Goal: Information Seeking & Learning: Learn about a topic

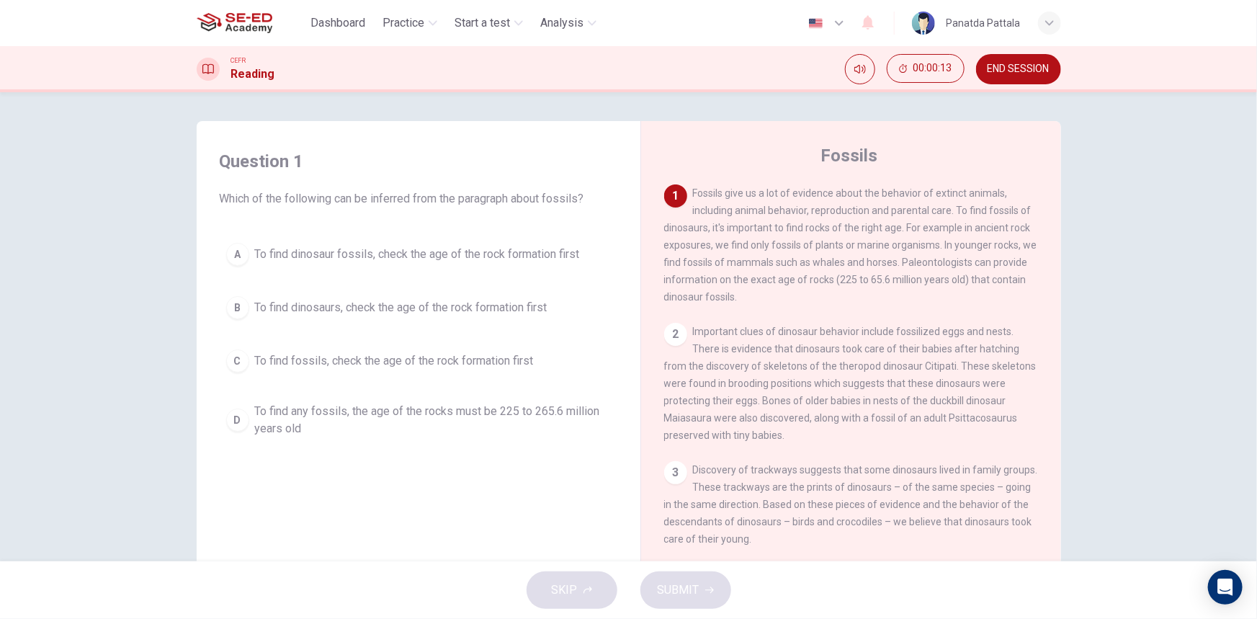
drag, startPoint x: 406, startPoint y: 198, endPoint x: 368, endPoint y: 200, distance: 38.2
click at [368, 200] on span "Which of the following can be inferred from the paragraph about fossils?" at bounding box center [419, 198] width 398 height 17
drag, startPoint x: 370, startPoint y: 199, endPoint x: 393, endPoint y: 197, distance: 23.8
click at [388, 201] on span "Which of the following can be inferred from the paragraph about fossils?" at bounding box center [419, 198] width 398 height 17
click at [427, 262] on span "To find dinosaur fossils, check the age of the rock formation first" at bounding box center [417, 254] width 325 height 17
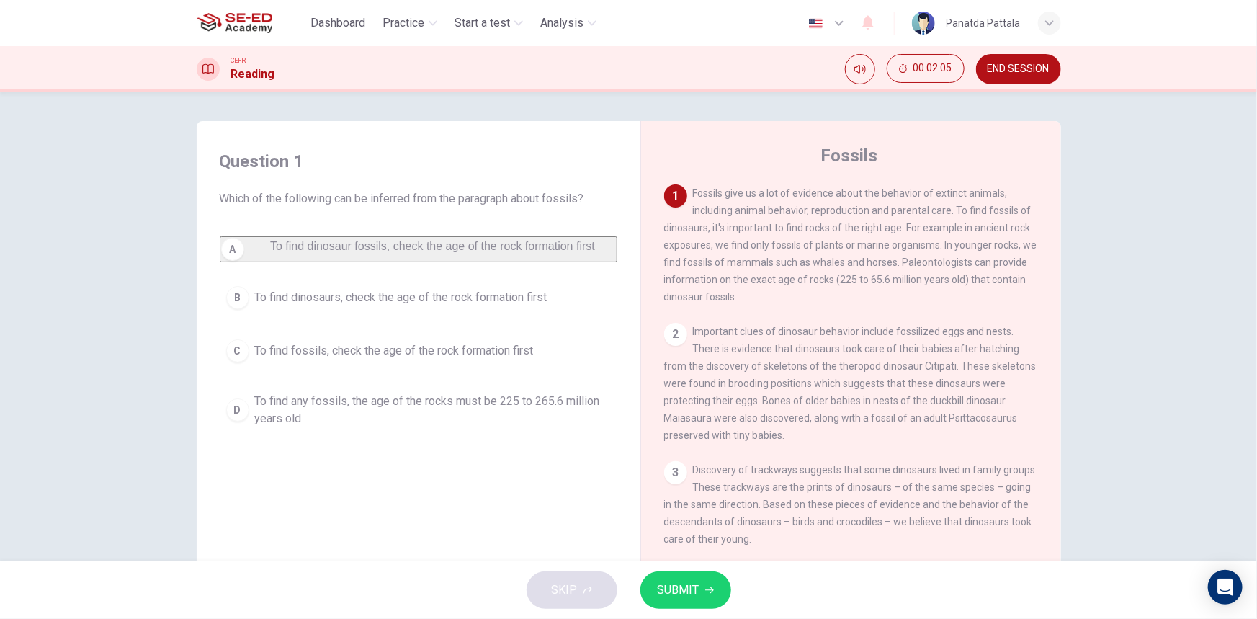
click at [679, 587] on span "SUBMIT" at bounding box center [679, 590] width 42 height 20
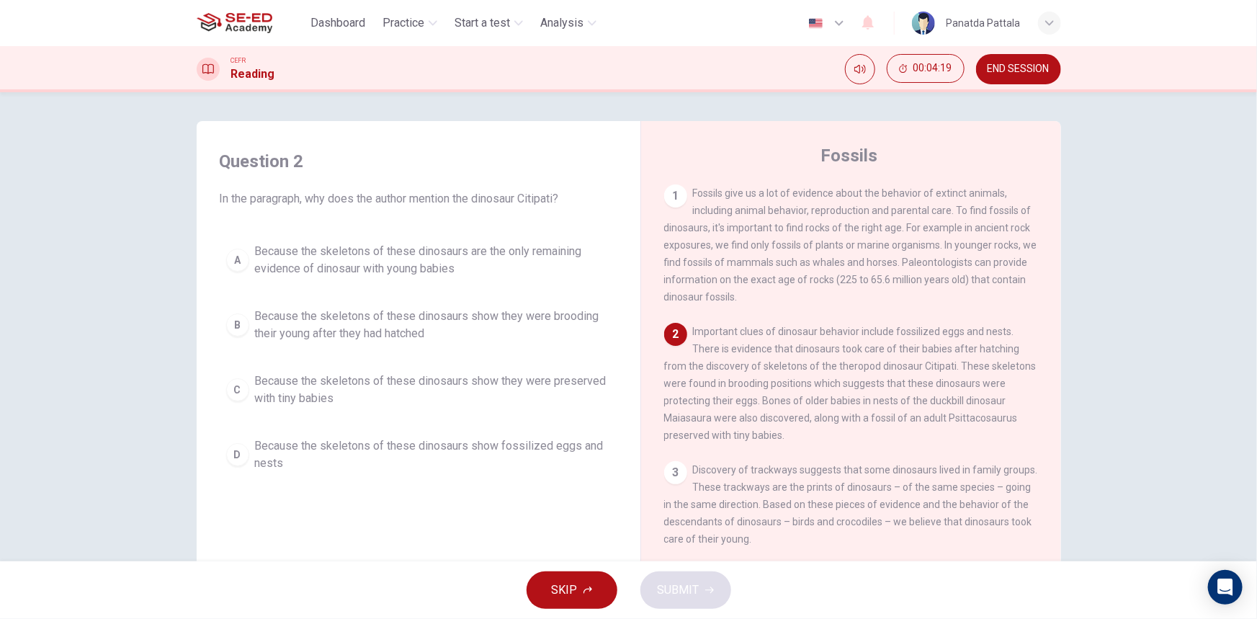
click at [470, 328] on span "Because the skeletons of these dinosaurs show they were brooding their young af…" at bounding box center [433, 325] width 356 height 35
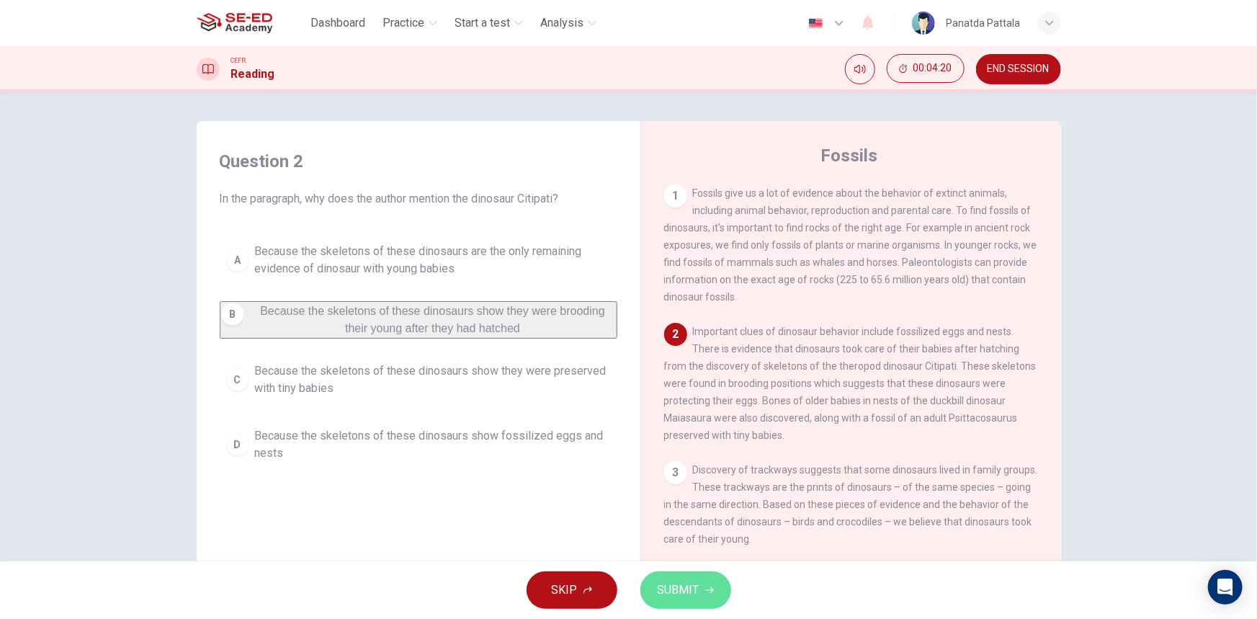
click at [716, 584] on button "SUBMIT" at bounding box center [686, 589] width 91 height 37
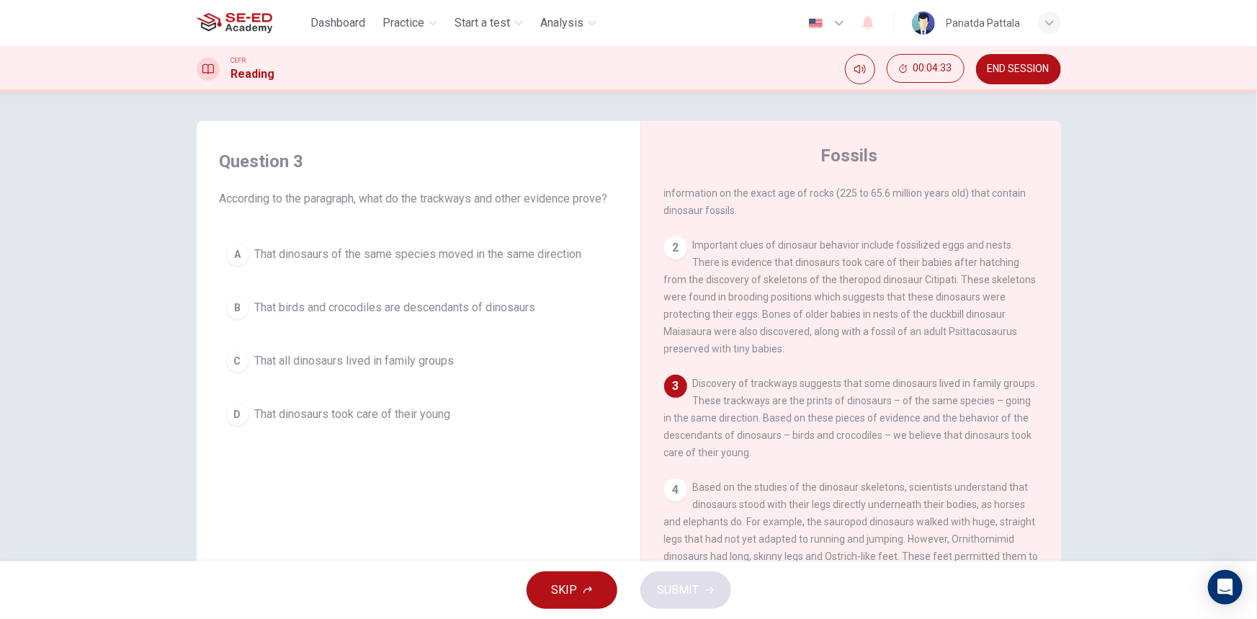
scroll to position [196, 0]
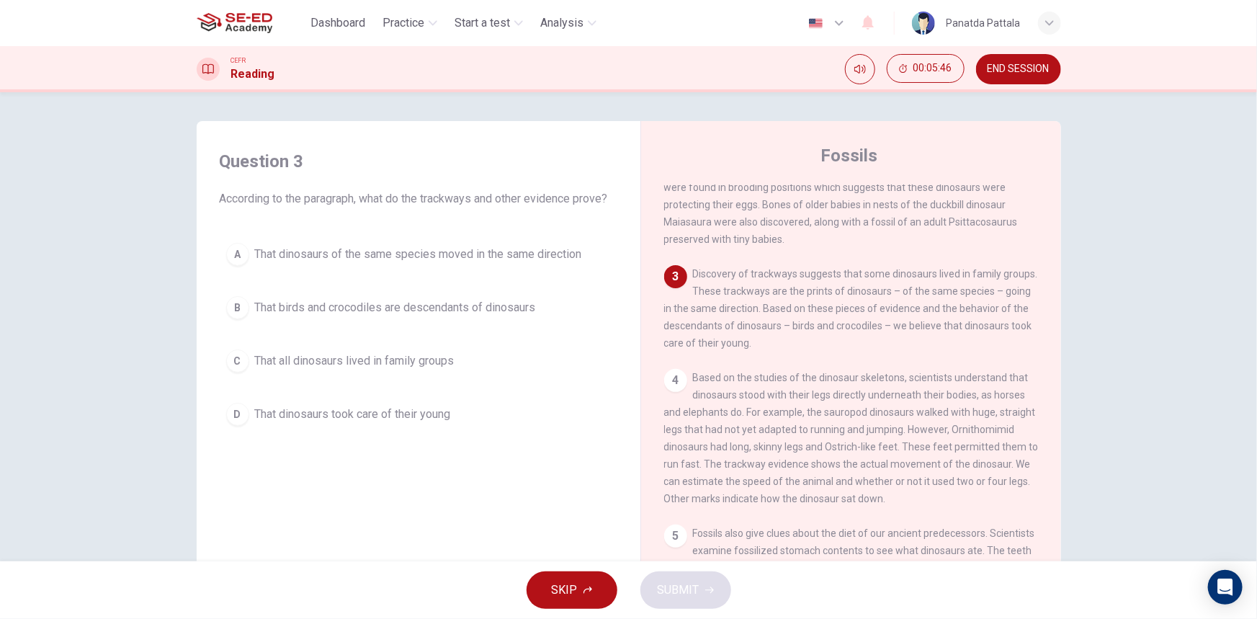
click at [395, 356] on span "That all dinosaurs lived in family groups" at bounding box center [355, 360] width 200 height 17
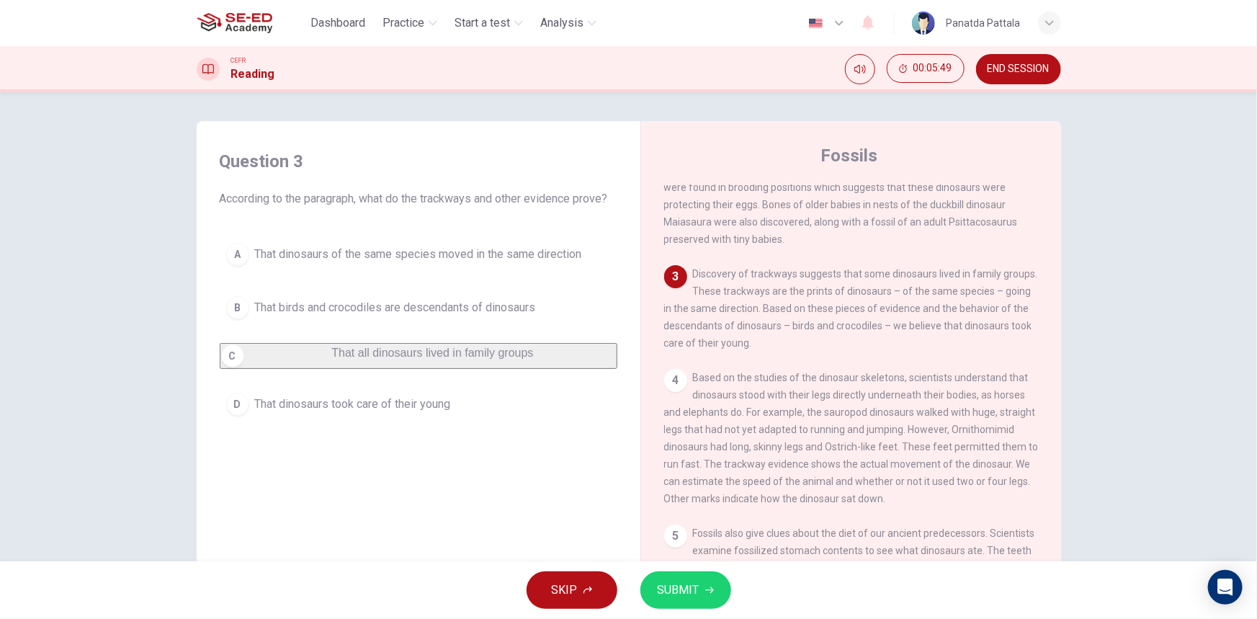
click at [472, 419] on button "D That dinosaurs took care of their young" at bounding box center [419, 404] width 398 height 36
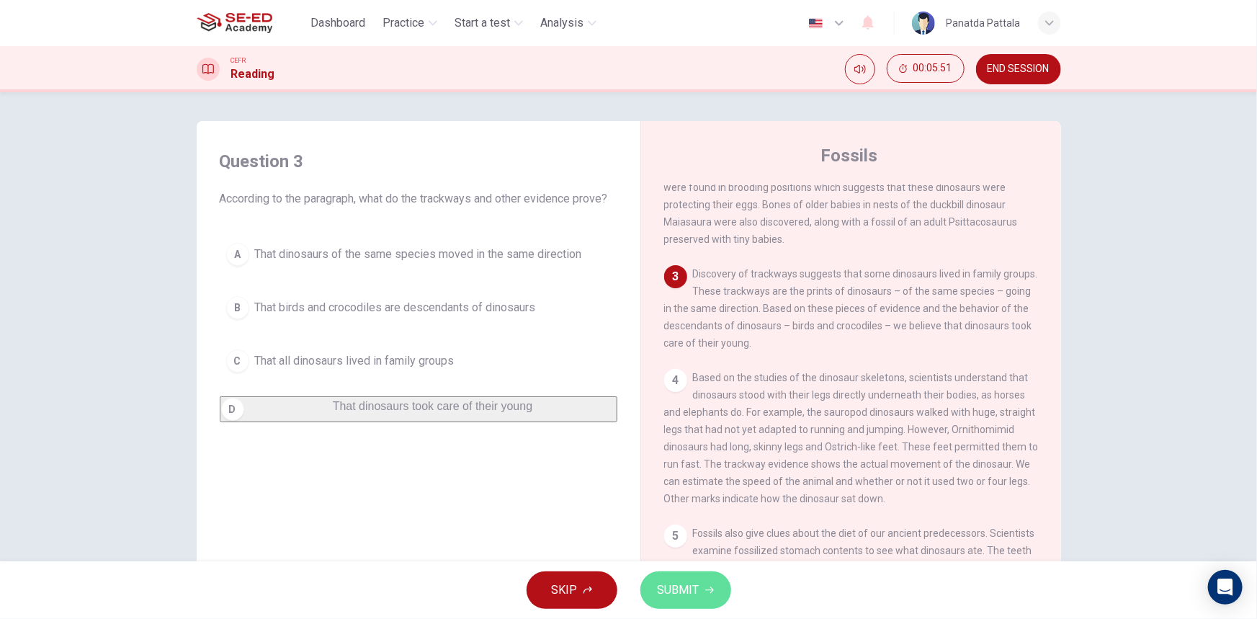
click at [693, 587] on span "SUBMIT" at bounding box center [679, 590] width 42 height 20
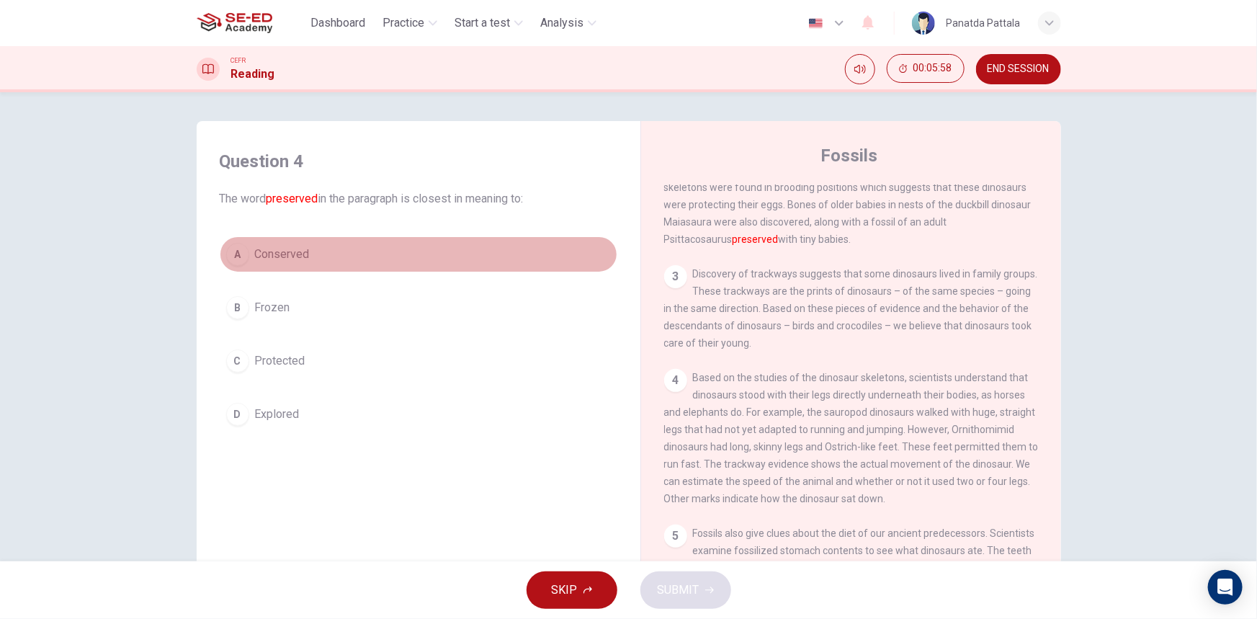
click at [324, 259] on button "A Conserved" at bounding box center [419, 254] width 398 height 36
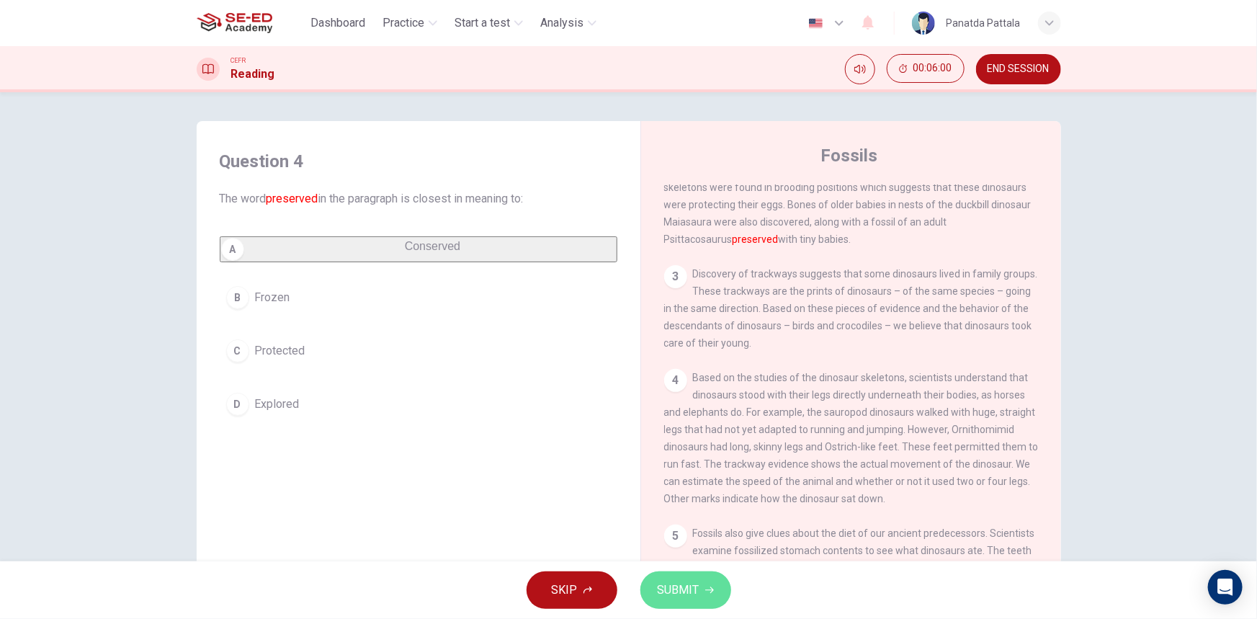
click at [694, 591] on span "SUBMIT" at bounding box center [679, 590] width 42 height 20
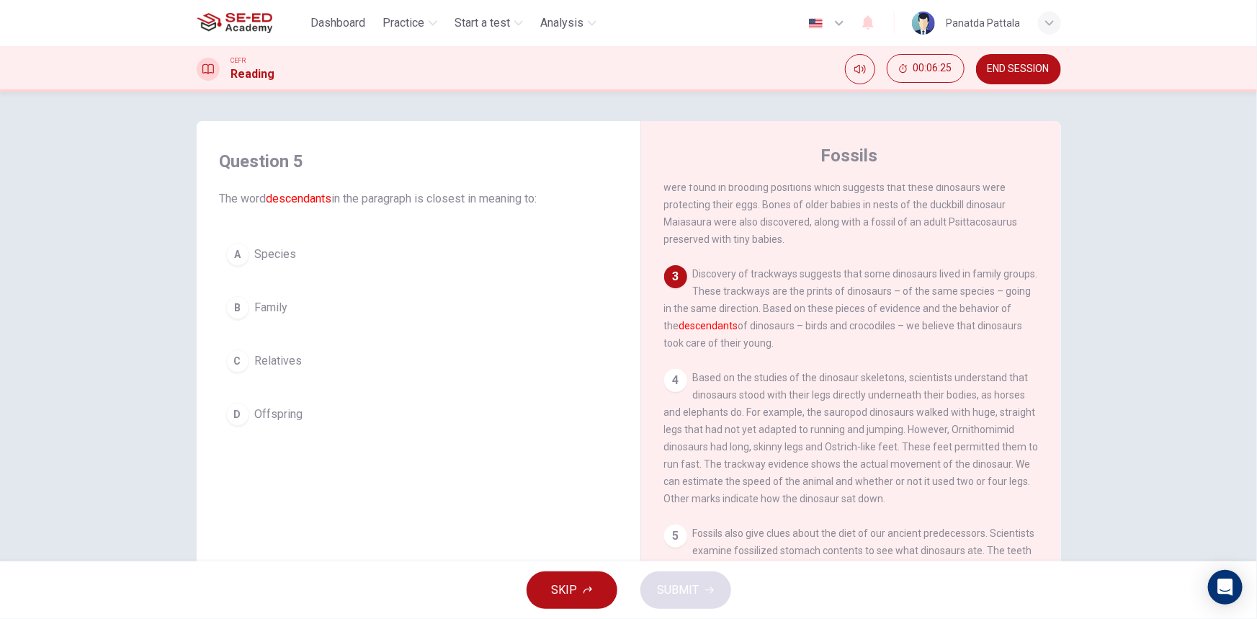
click at [342, 267] on button "A Species" at bounding box center [419, 254] width 398 height 36
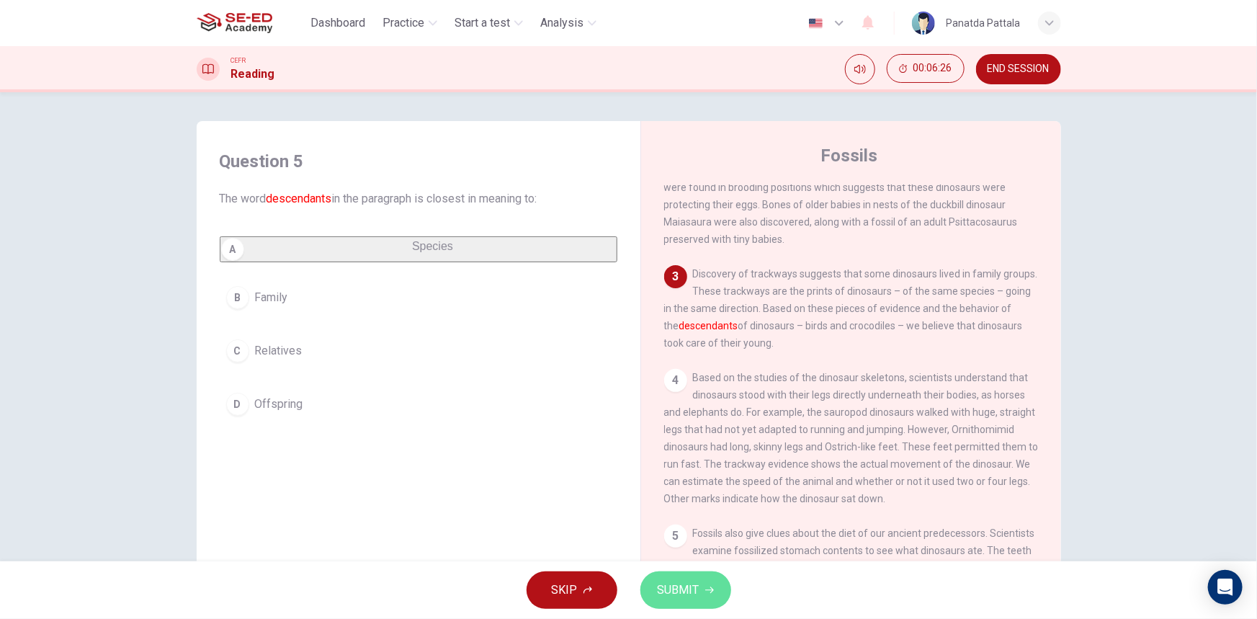
click at [679, 584] on span "SUBMIT" at bounding box center [679, 590] width 42 height 20
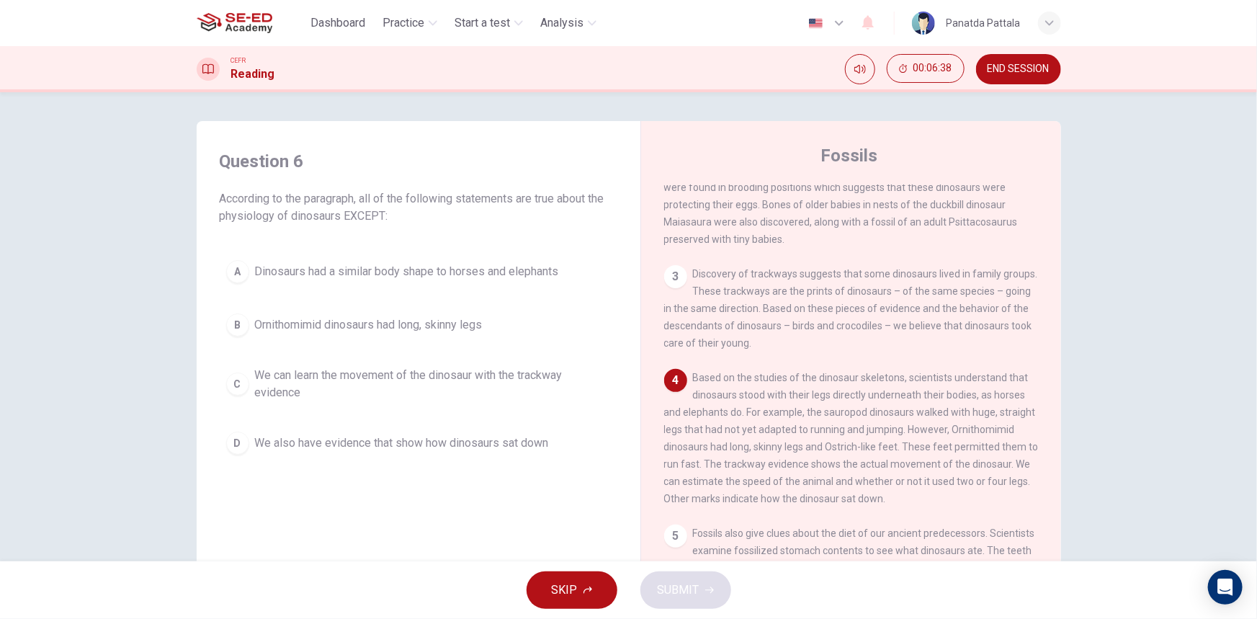
scroll to position [262, 0]
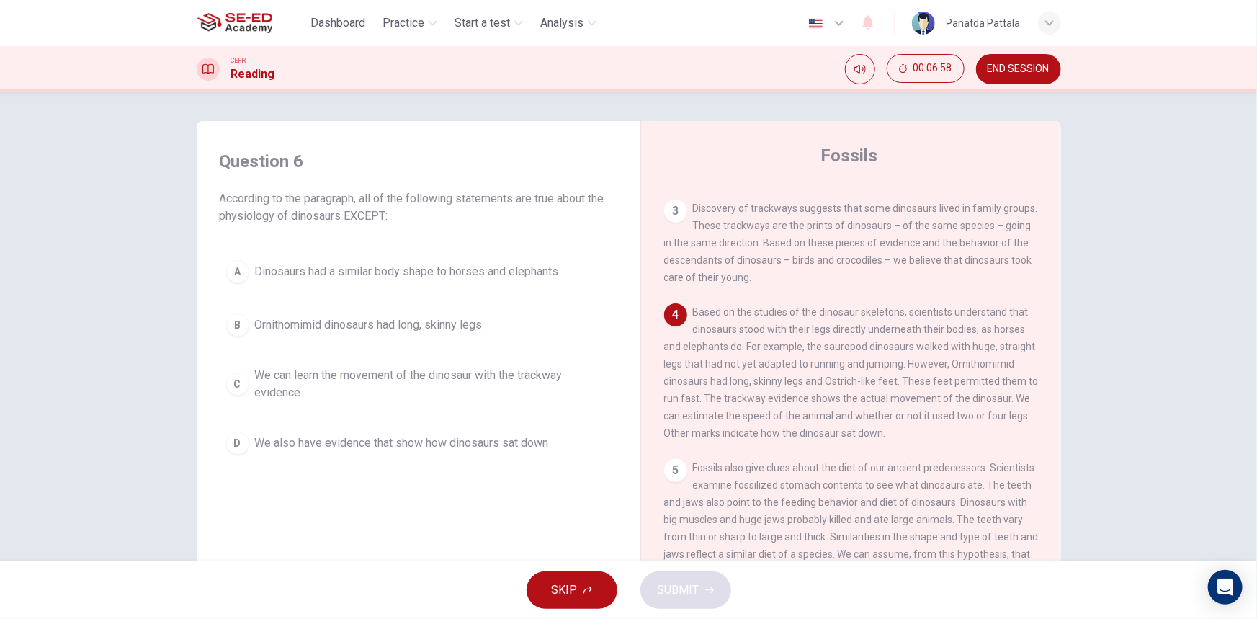
click at [491, 315] on button "B Ornithomimid dinosaurs had long, skinny legs" at bounding box center [419, 325] width 398 height 36
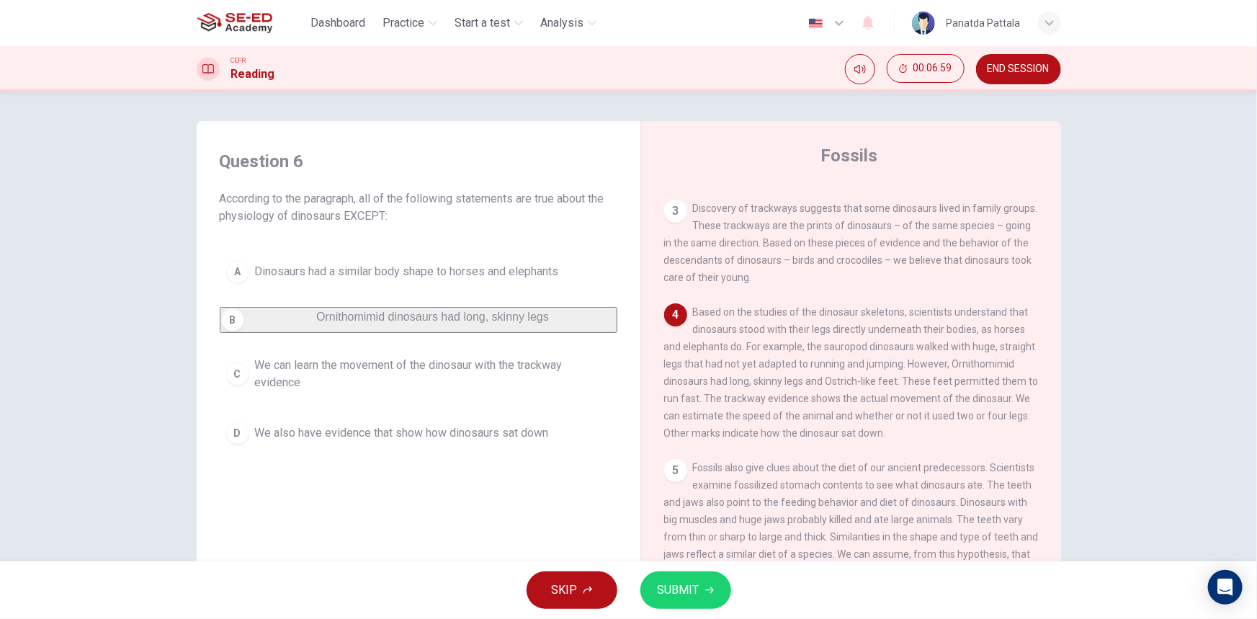
click at [686, 601] on button "SUBMIT" at bounding box center [686, 589] width 91 height 37
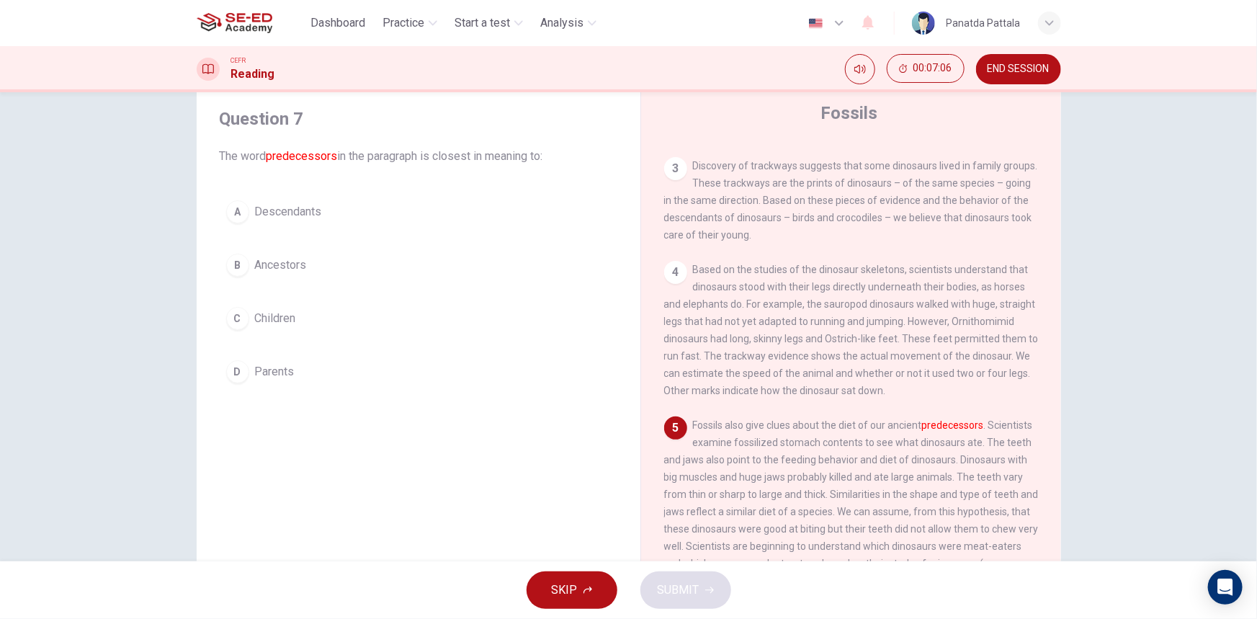
scroll to position [65, 0]
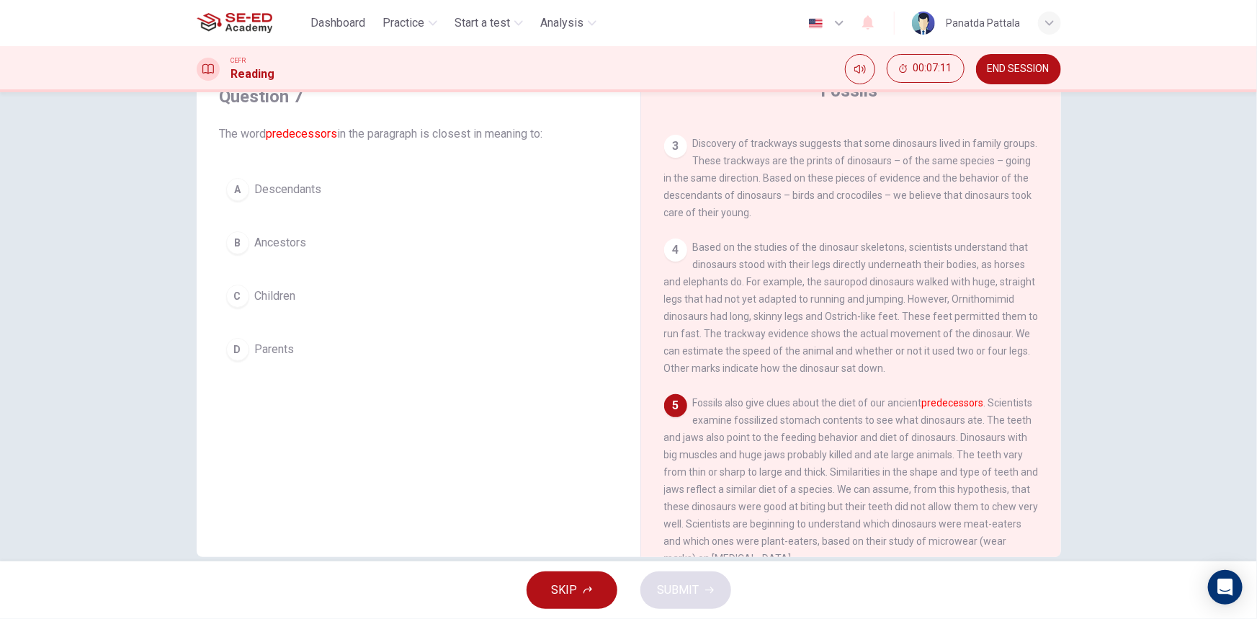
click at [305, 298] on button "C Children" at bounding box center [419, 296] width 398 height 36
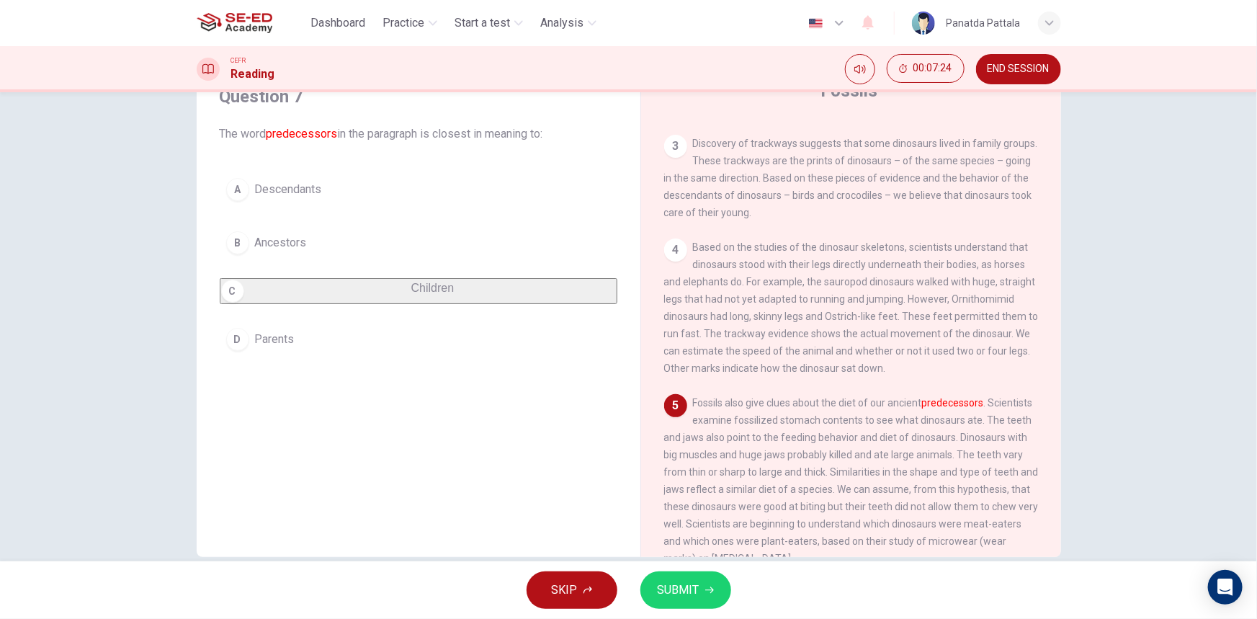
click at [486, 260] on div "A Descendants B Ancestors C Children D Parents" at bounding box center [419, 264] width 398 height 186
click at [300, 238] on span "Ancestors" at bounding box center [281, 242] width 52 height 17
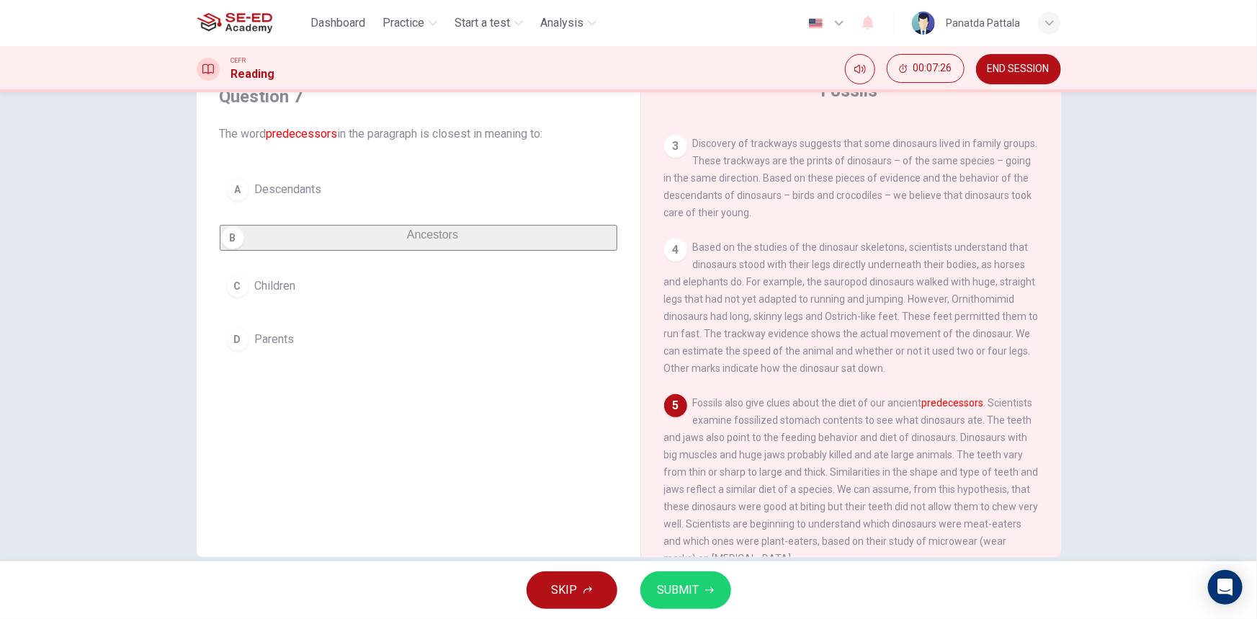
click at [328, 188] on button "A Descendants" at bounding box center [419, 189] width 398 height 36
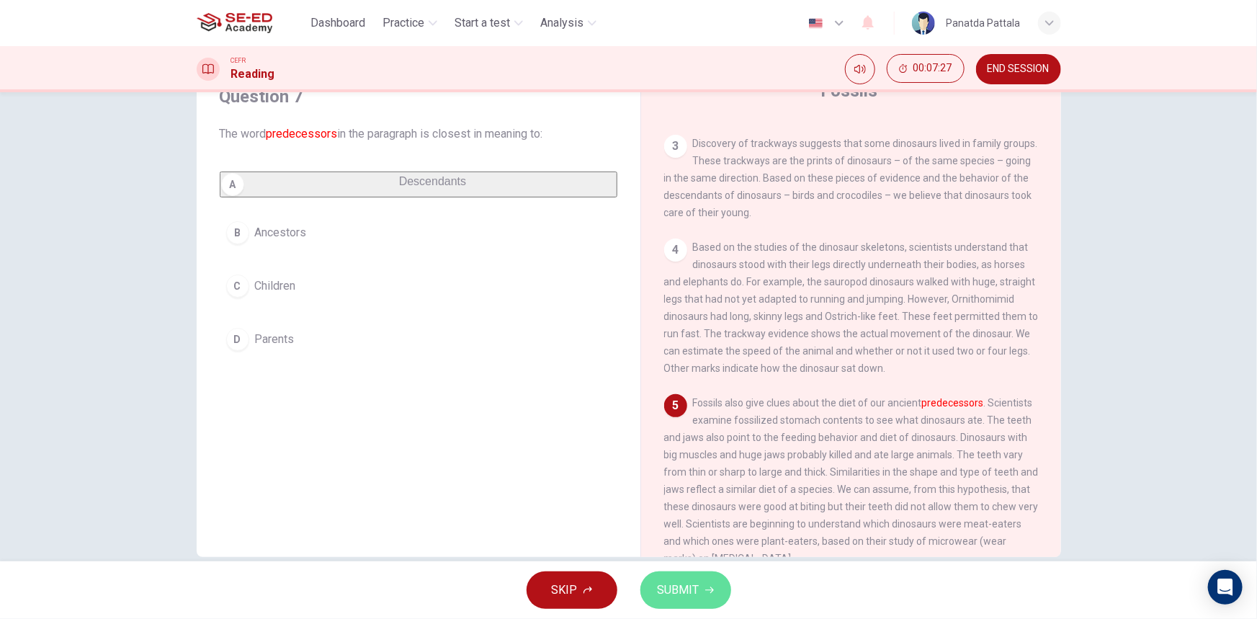
click at [674, 581] on span "SUBMIT" at bounding box center [679, 590] width 42 height 20
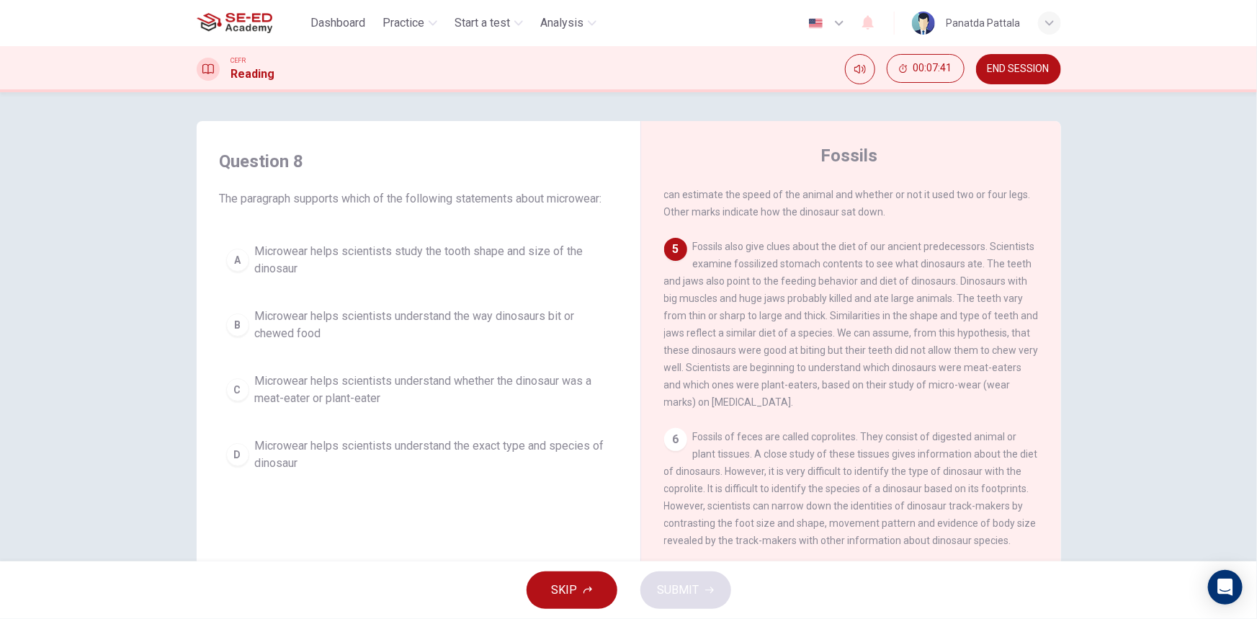
scroll to position [468, 0]
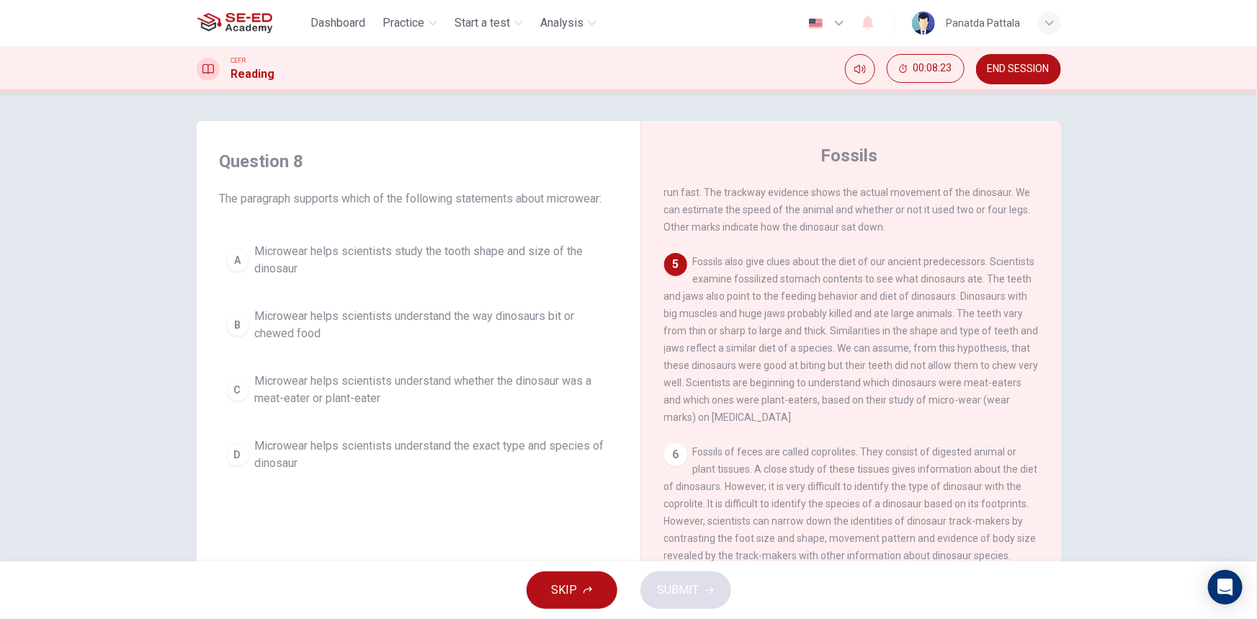
click at [558, 259] on span "Microwear helps scientists study the tooth shape and size of the dinosaur" at bounding box center [433, 260] width 356 height 35
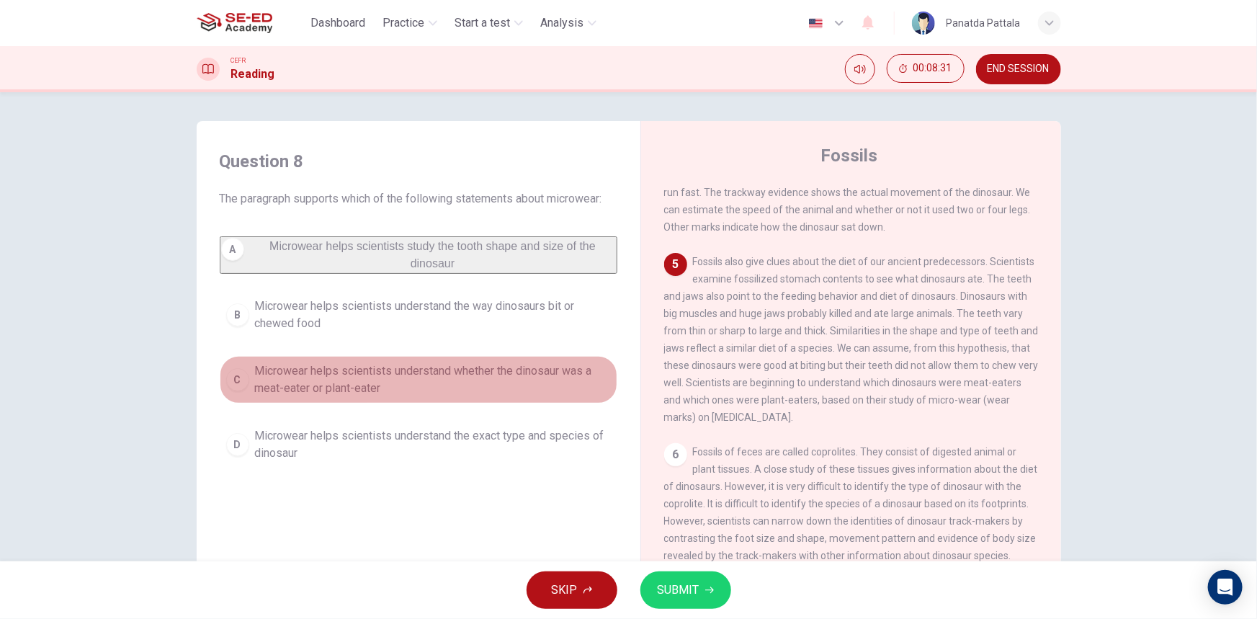
click at [503, 385] on span "Microwear helps scientists understand whether the dinosaur was a meat-eater or …" at bounding box center [433, 379] width 356 height 35
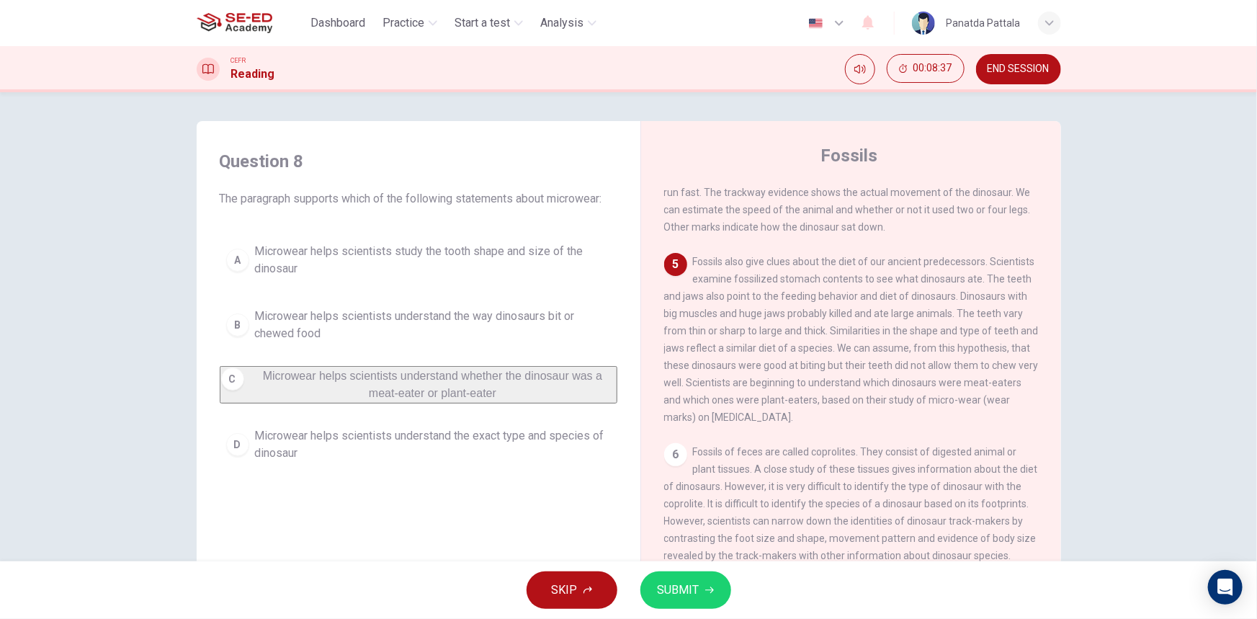
click at [543, 454] on span "Microwear helps scientists understand the exact type and species of dinosaur" at bounding box center [433, 444] width 356 height 35
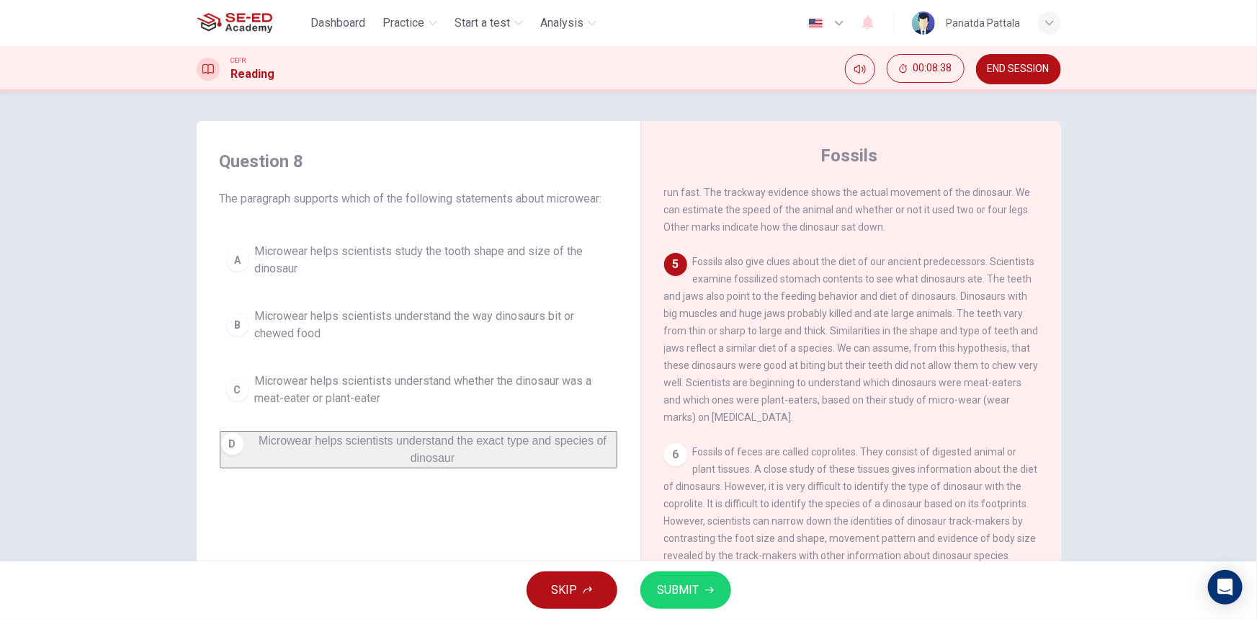
click at [691, 592] on span "SUBMIT" at bounding box center [679, 590] width 42 height 20
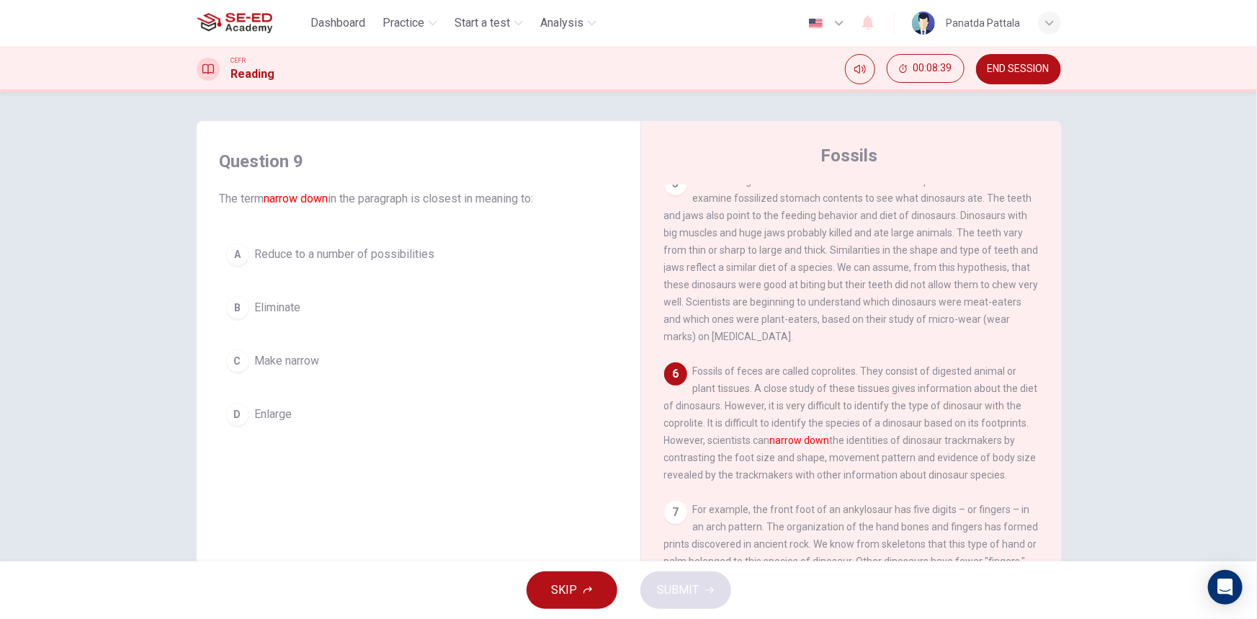
scroll to position [598, 0]
click at [356, 367] on button "C Make narrow" at bounding box center [419, 361] width 398 height 36
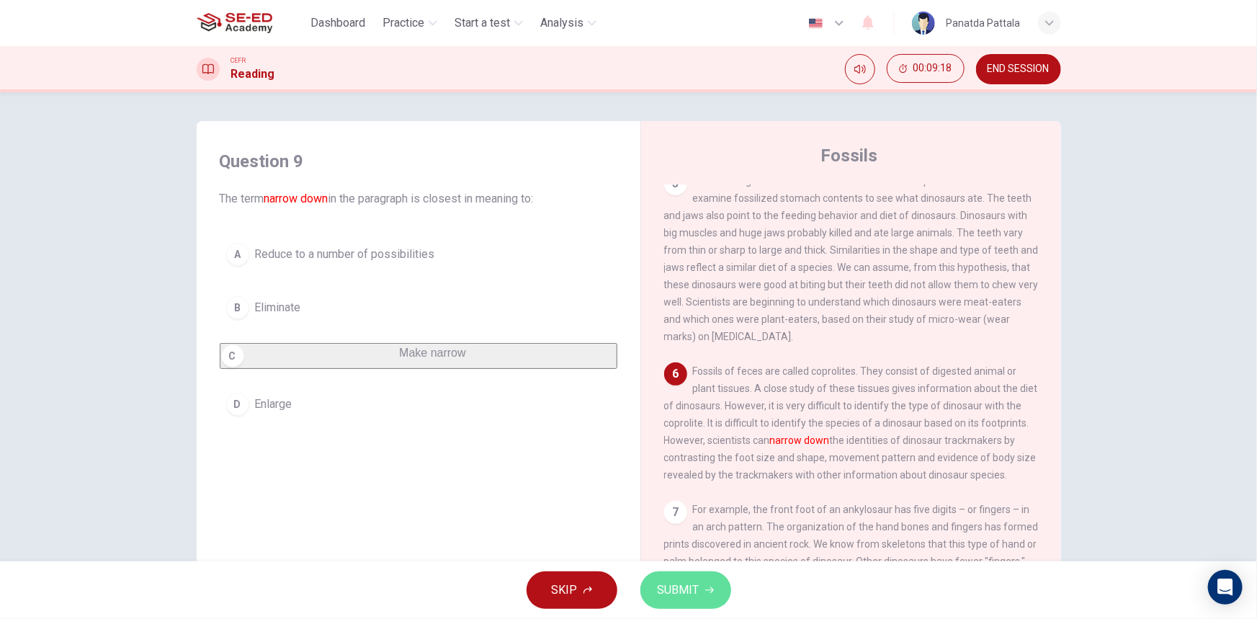
click at [698, 603] on button "SUBMIT" at bounding box center [686, 589] width 91 height 37
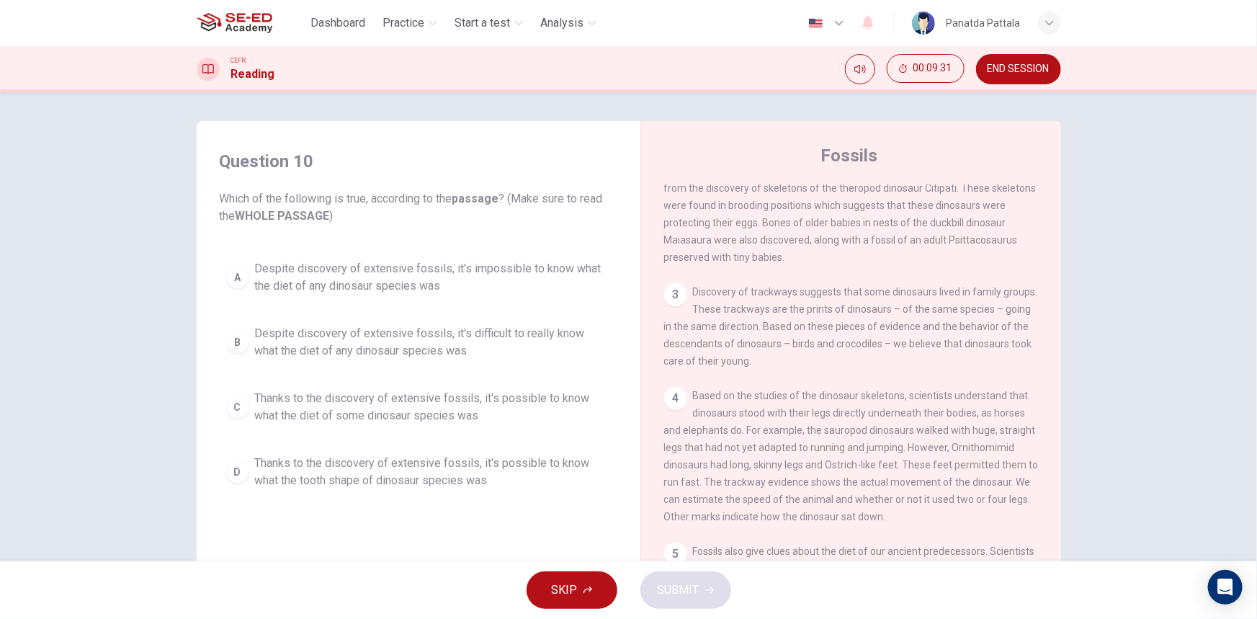
scroll to position [0, 0]
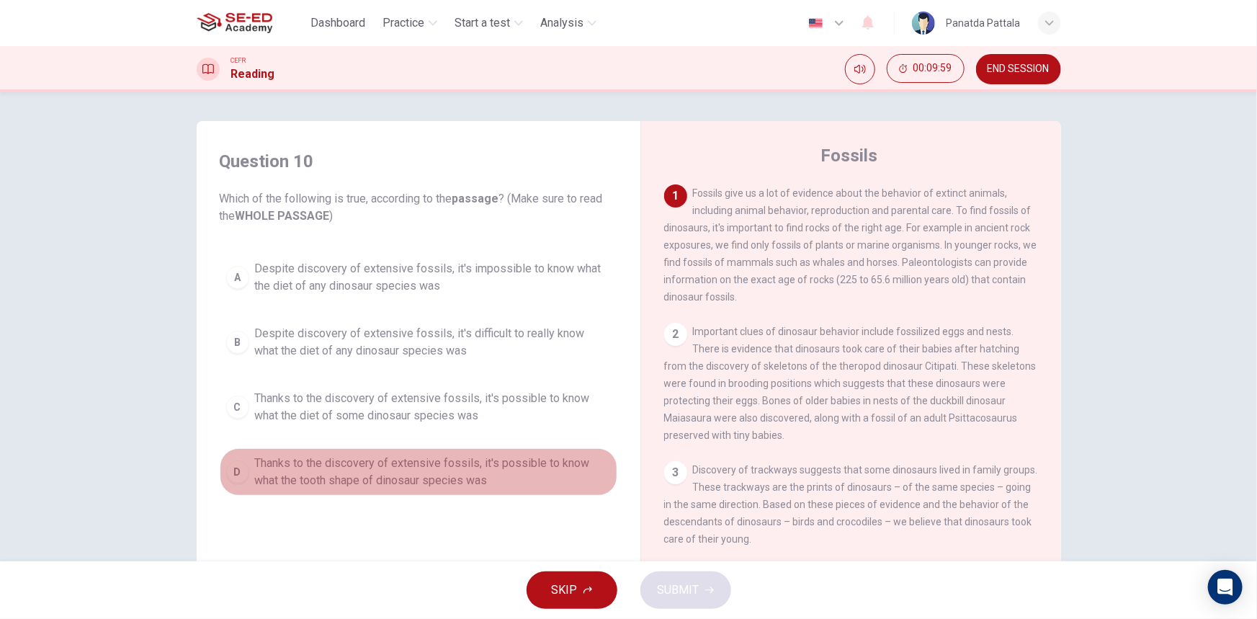
click at [523, 469] on span "Thanks to the discovery of extensive fossils, it's possible to know what the to…" at bounding box center [433, 472] width 356 height 35
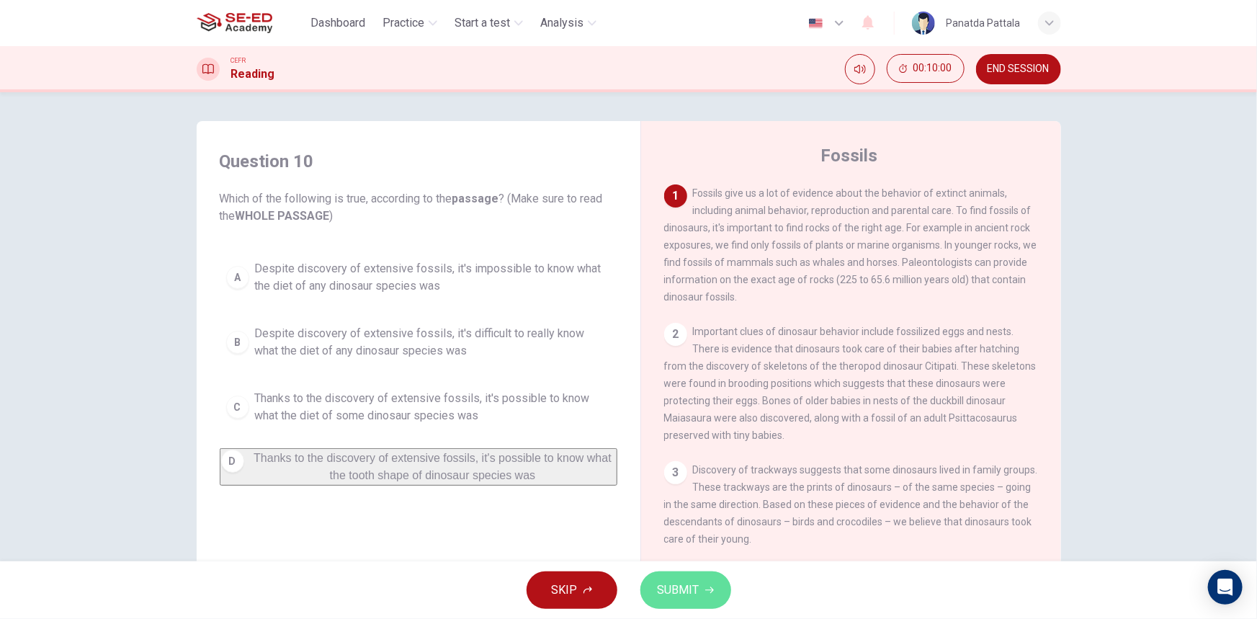
click at [664, 593] on span "SUBMIT" at bounding box center [679, 590] width 42 height 20
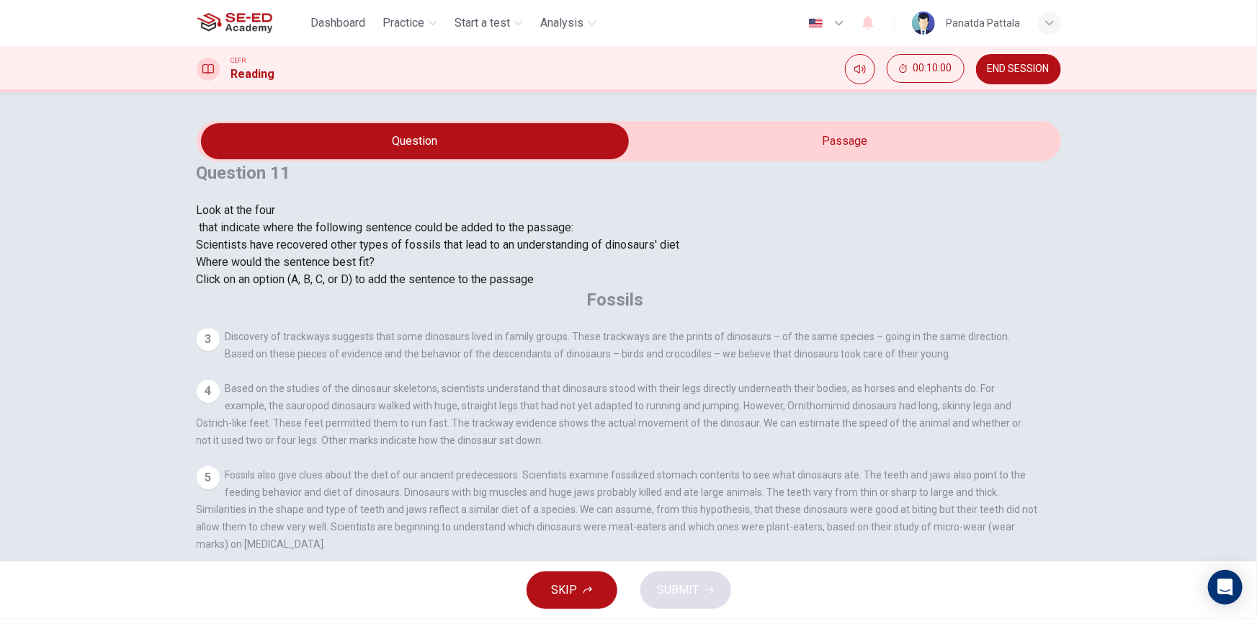
scroll to position [621, 0]
click at [659, 589] on input at bounding box center [596, 596] width 125 height 14
click at [695, 592] on span "SUBMIT" at bounding box center [679, 590] width 42 height 20
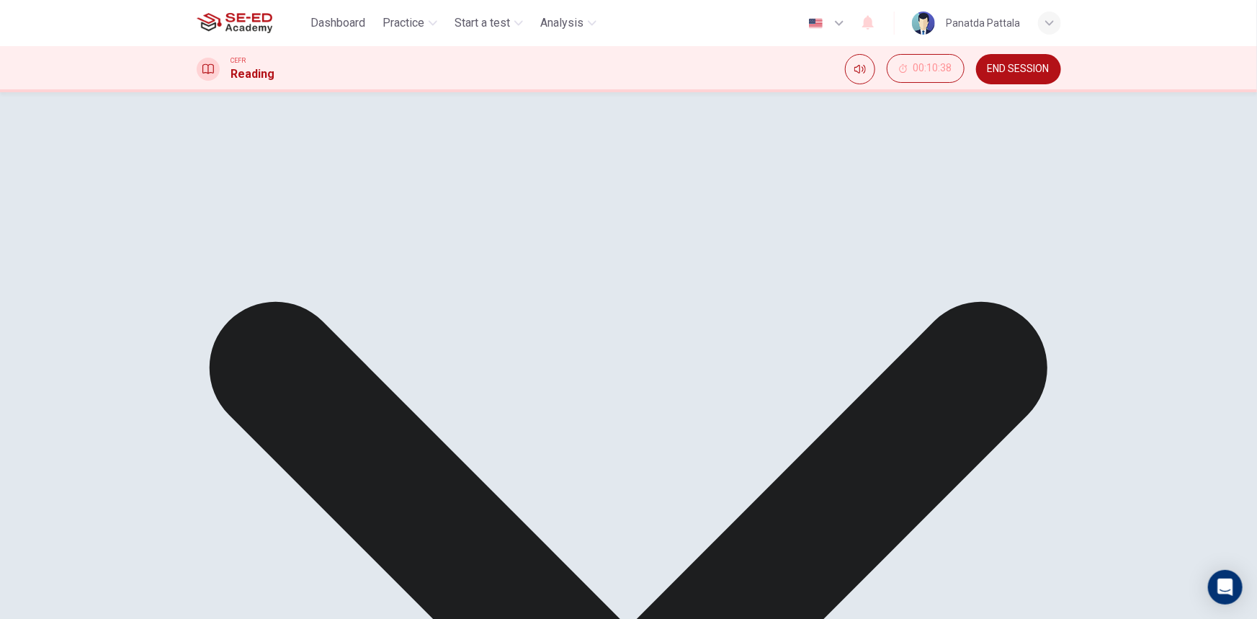
click at [357, 572] on input at bounding box center [295, 579] width 125 height 14
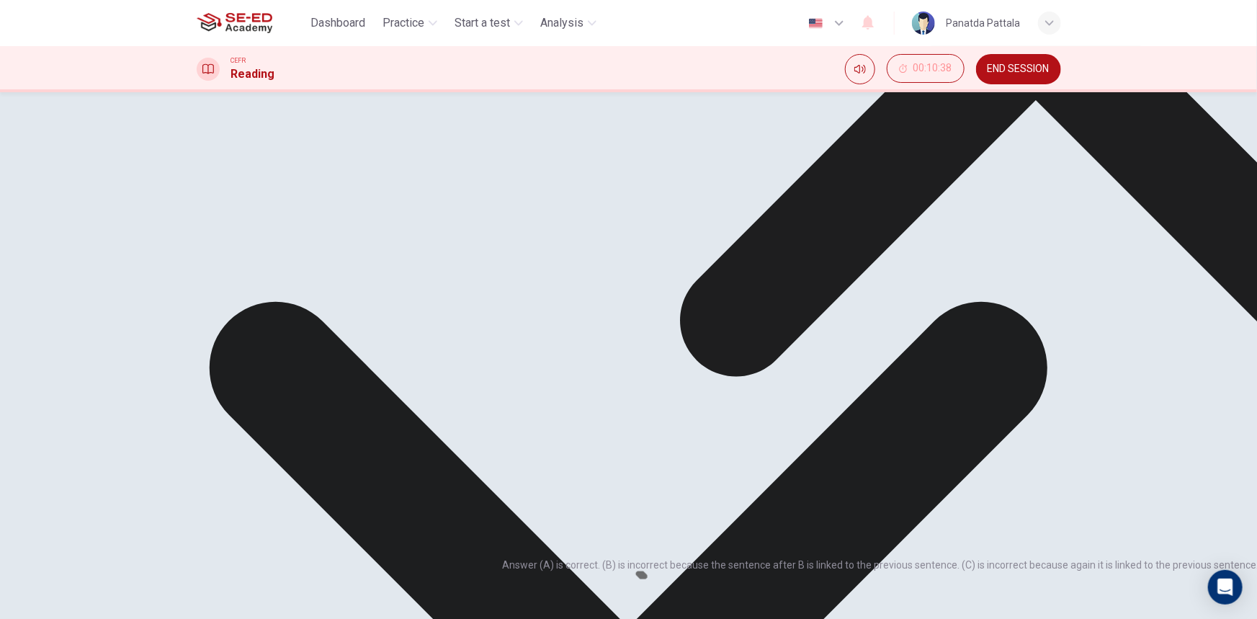
click at [764, 461] on icon at bounding box center [1036, 21] width 1068 height 1068
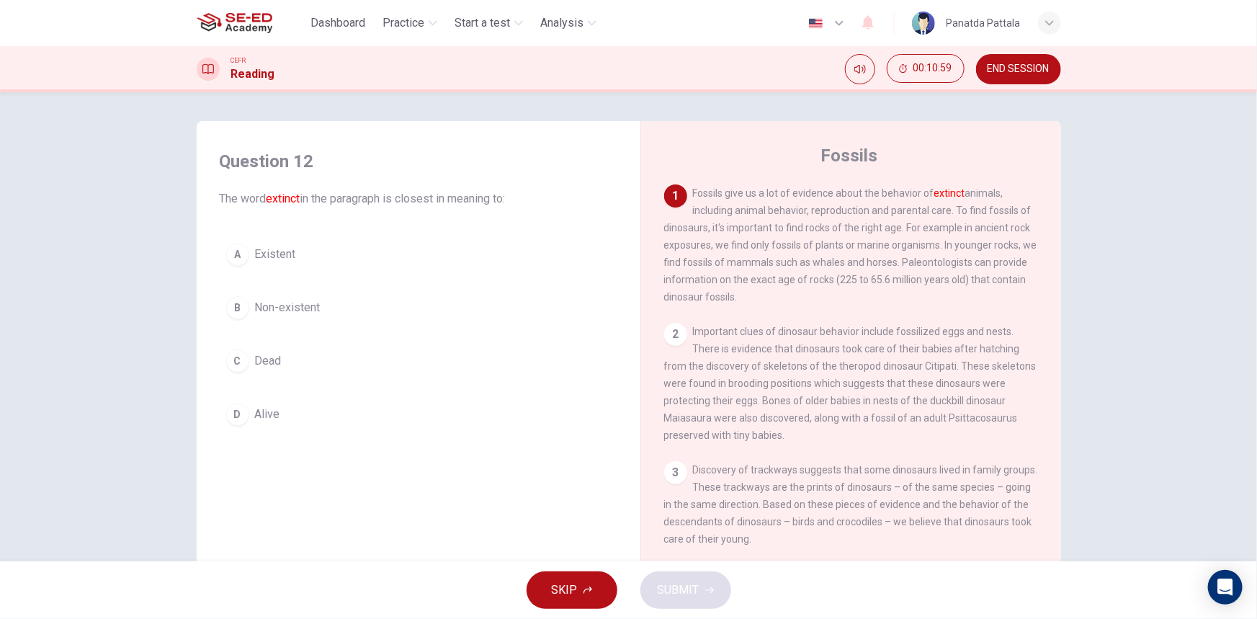
click at [338, 378] on button "C Dead" at bounding box center [419, 361] width 398 height 36
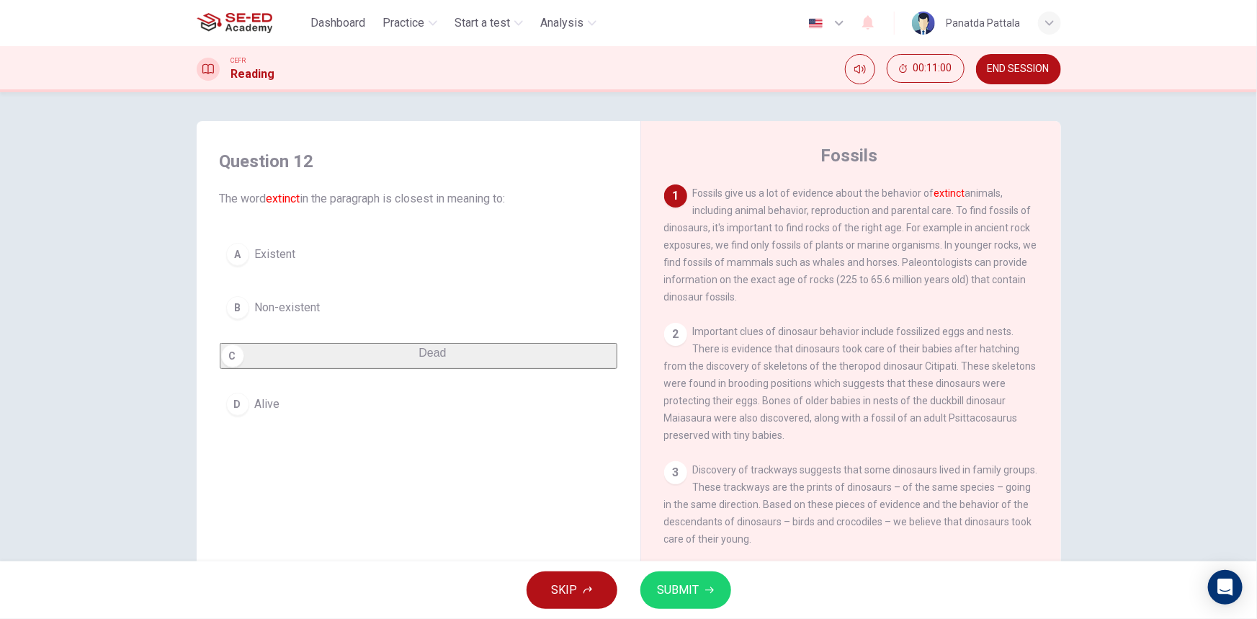
click at [685, 609] on div "SKIP SUBMIT" at bounding box center [628, 590] width 1257 height 58
click at [689, 601] on button "SUBMIT" at bounding box center [686, 589] width 91 height 37
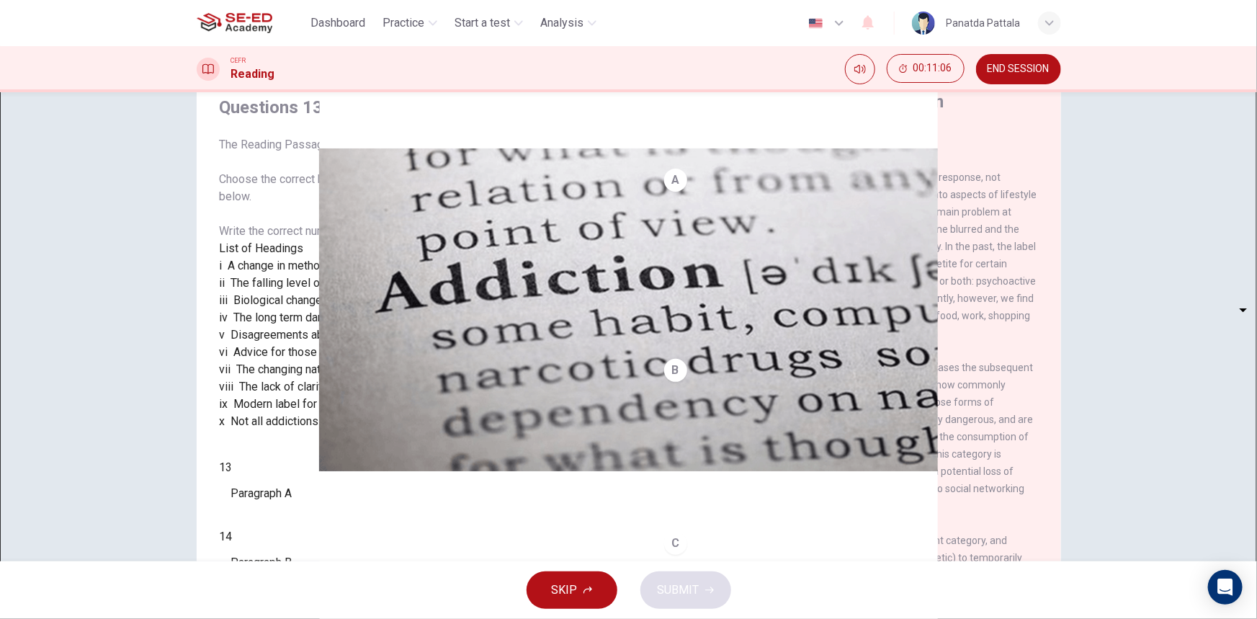
scroll to position [0, 0]
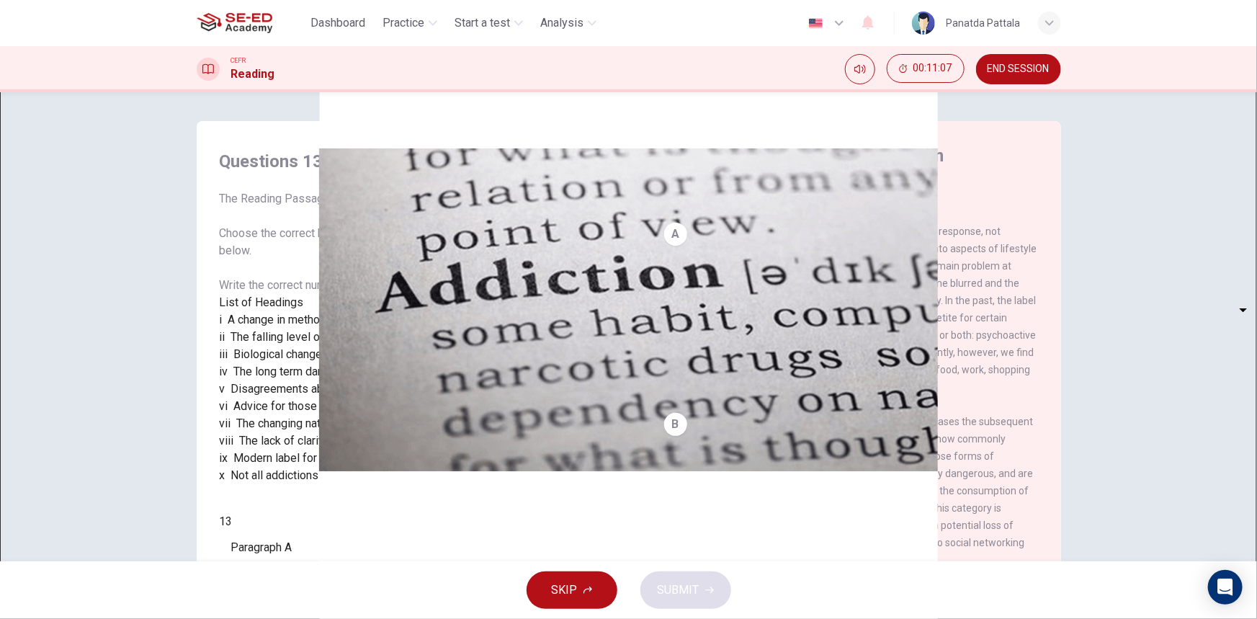
click at [1022, 56] on button "END SESSION" at bounding box center [1018, 69] width 85 height 30
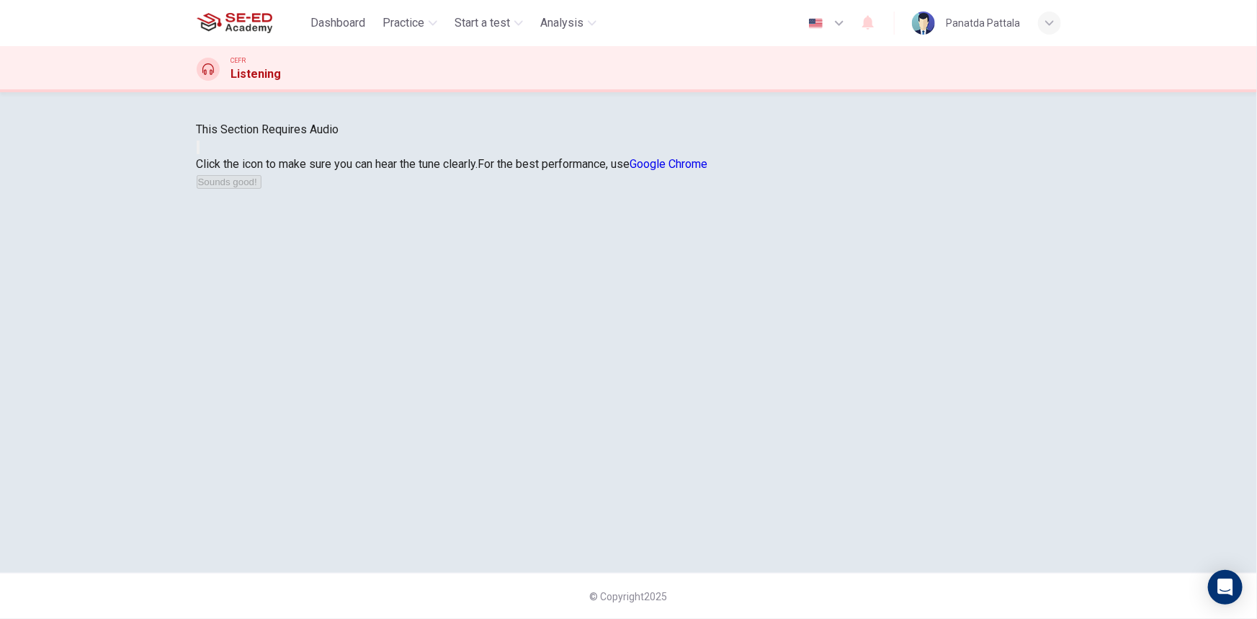
click at [200, 154] on button "button" at bounding box center [198, 148] width 3 height 14
click at [262, 189] on button "Sounds good!" at bounding box center [229, 182] width 65 height 14
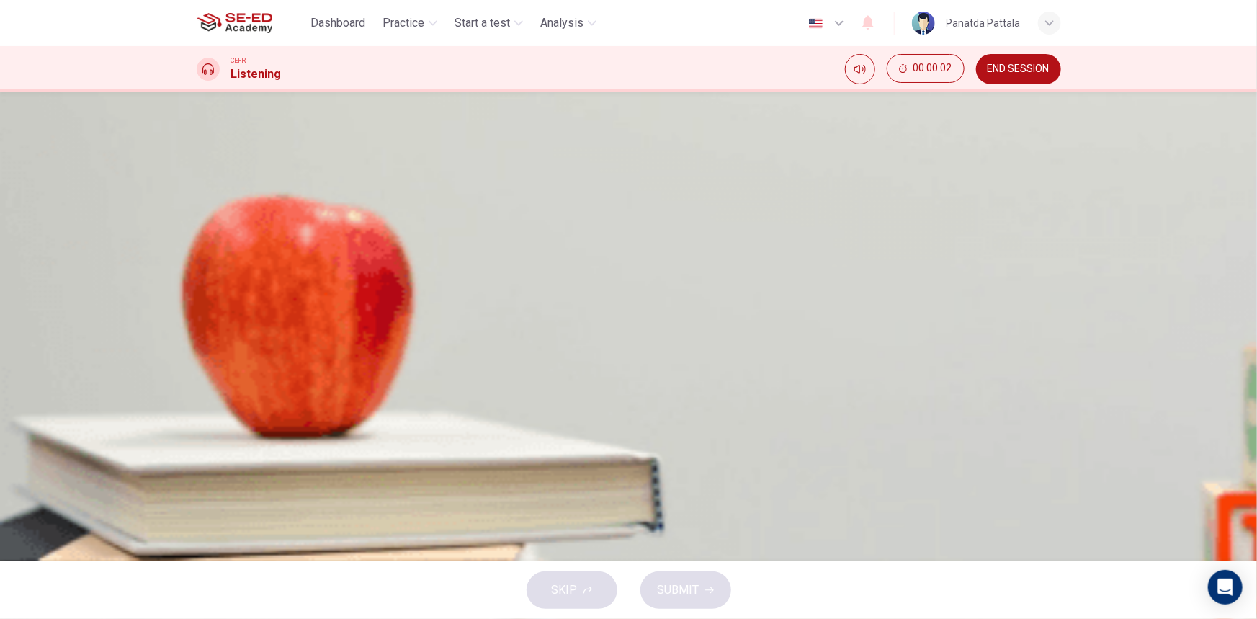
click at [198, 380] on icon "button" at bounding box center [198, 380] width 0 height 0
click at [197, 367] on div "04m 44s" at bounding box center [629, 403] width 865 height 73
click at [198, 380] on icon "button" at bounding box center [198, 380] width 0 height 0
click at [206, 380] on icon "button" at bounding box center [206, 388] width 15 height 17
drag, startPoint x: 252, startPoint y: 256, endPoint x: 228, endPoint y: 251, distance: 24.2
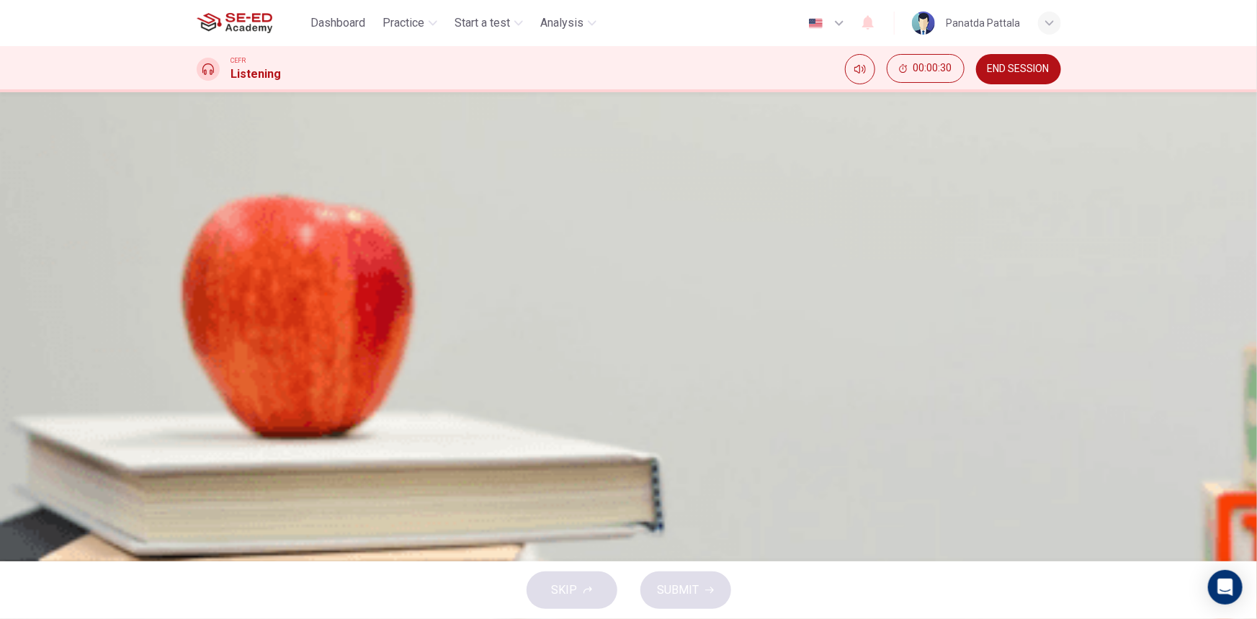
click at [228, 386] on div at bounding box center [629, 386] width 865 height 0
click at [198, 380] on icon "button" at bounding box center [198, 380] width 0 height 0
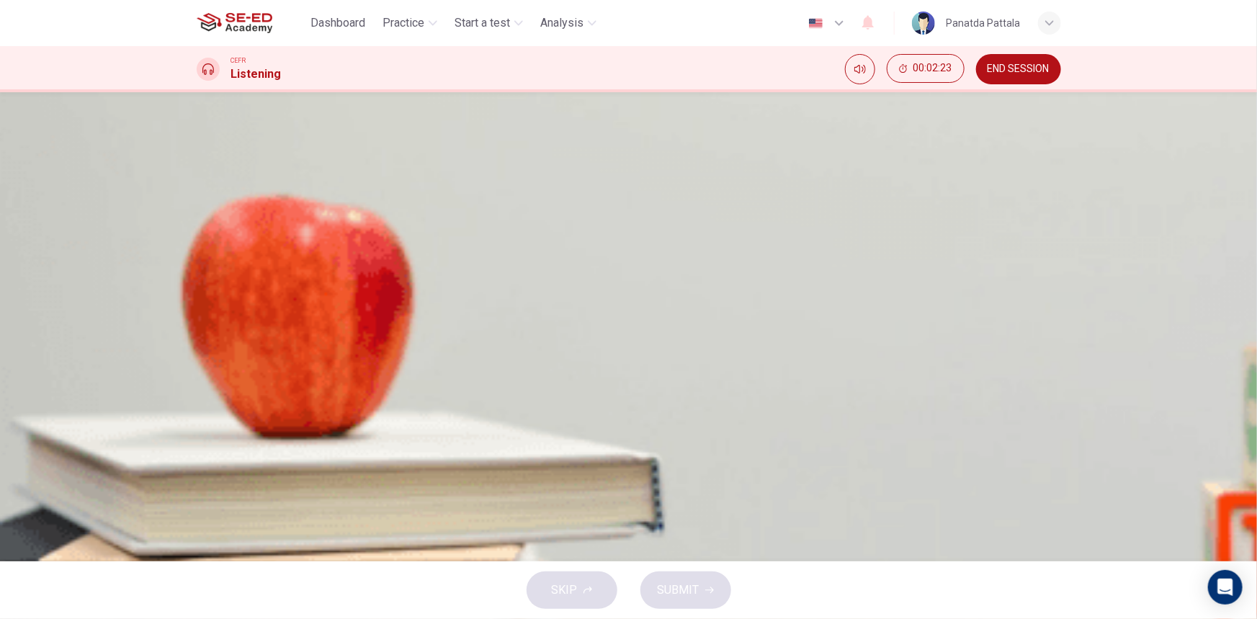
drag, startPoint x: 269, startPoint y: 251, endPoint x: 234, endPoint y: 251, distance: 35.3
click at [197, 386] on span at bounding box center [197, 386] width 0 height 0
click at [198, 380] on icon "button" at bounding box center [198, 380] width 0 height 0
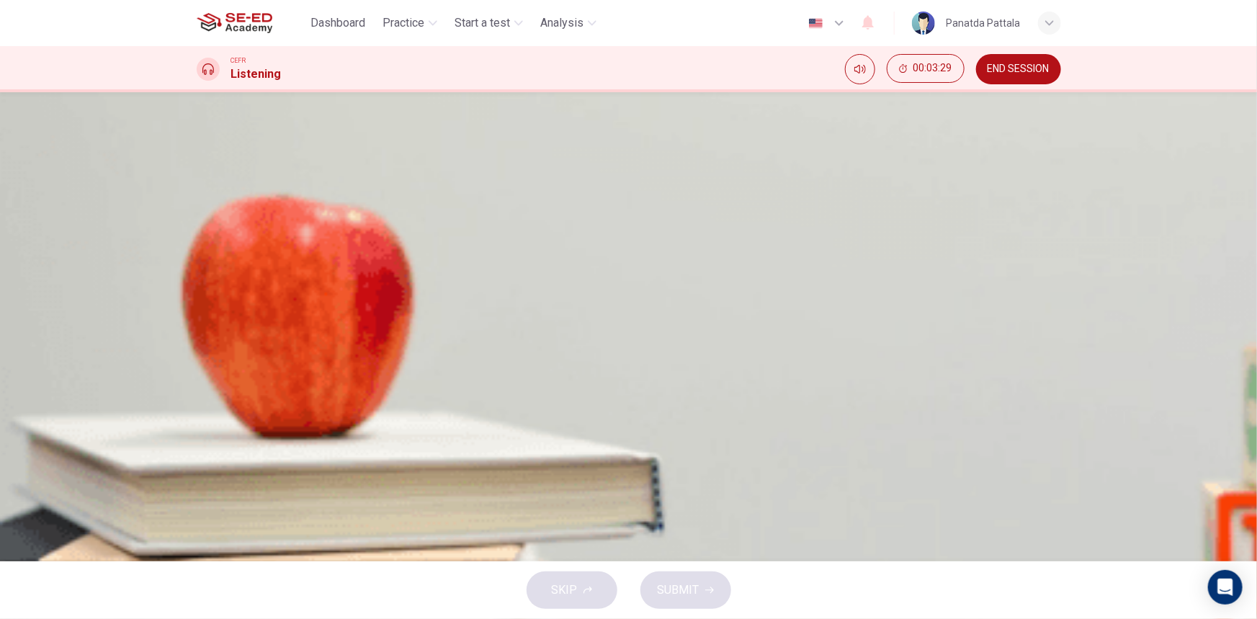
type input "15"
click at [197, 370] on button "button" at bounding box center [198, 377] width 3 height 14
